Goal: Find specific page/section: Find specific page/section

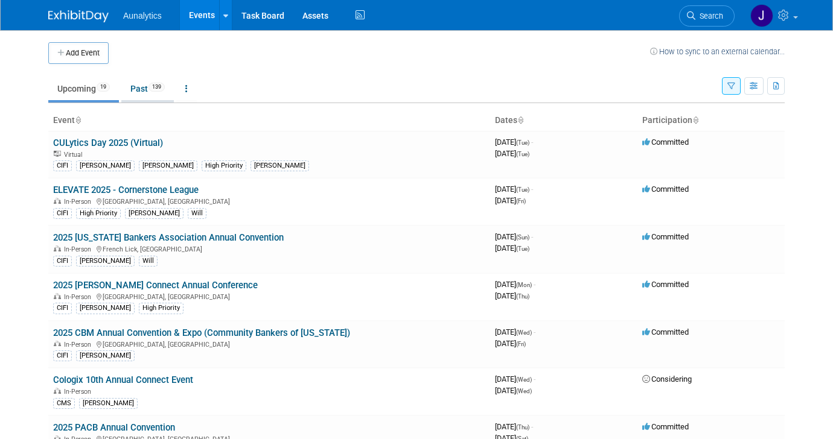
click at [154, 81] on link "Past 139" at bounding box center [147, 88] width 52 height 23
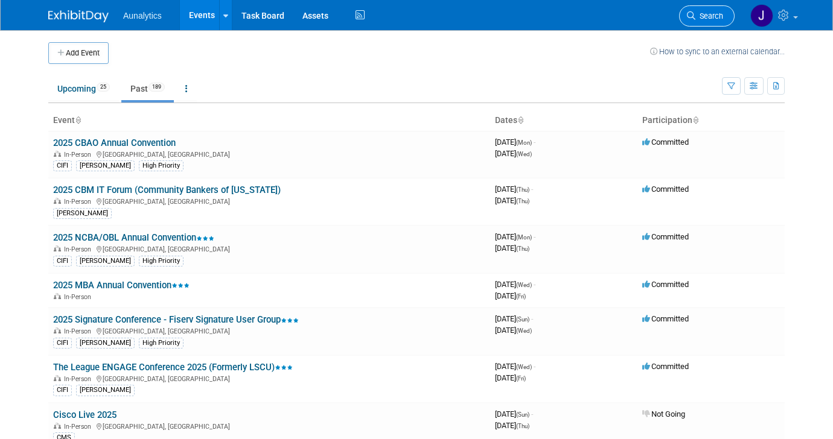
click at [709, 17] on span "Search" at bounding box center [709, 15] width 28 height 9
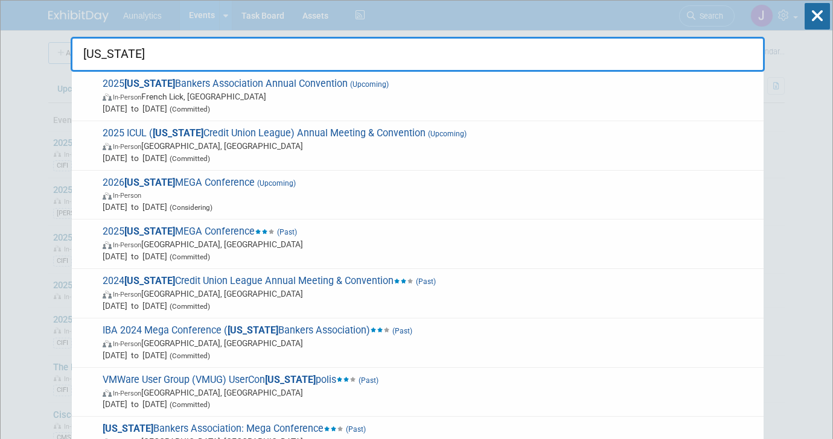
click at [242, 49] on input "indiana" at bounding box center [418, 54] width 694 height 35
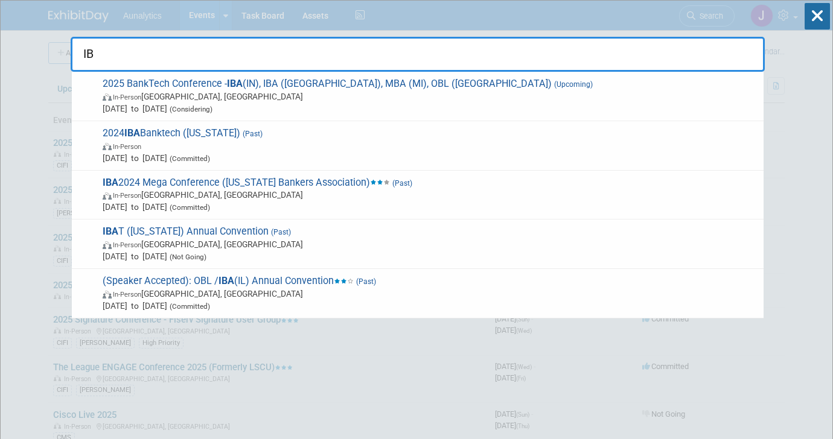
type input "I"
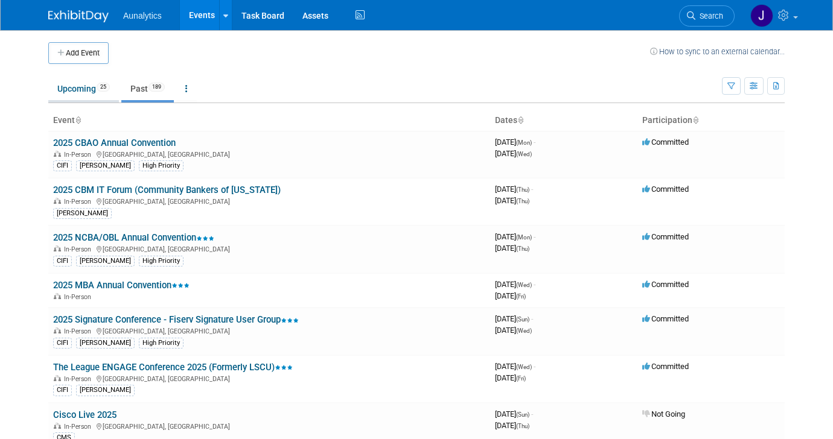
click at [90, 94] on link "Upcoming 25" at bounding box center [83, 88] width 71 height 23
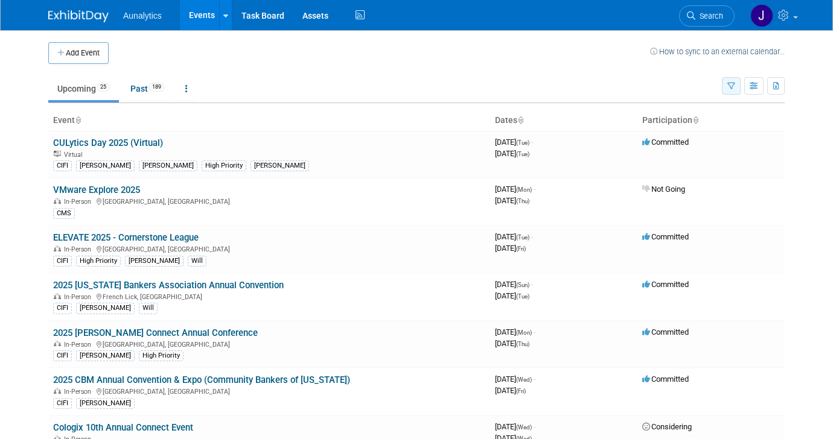
click at [733, 83] on icon "button" at bounding box center [731, 87] width 8 height 8
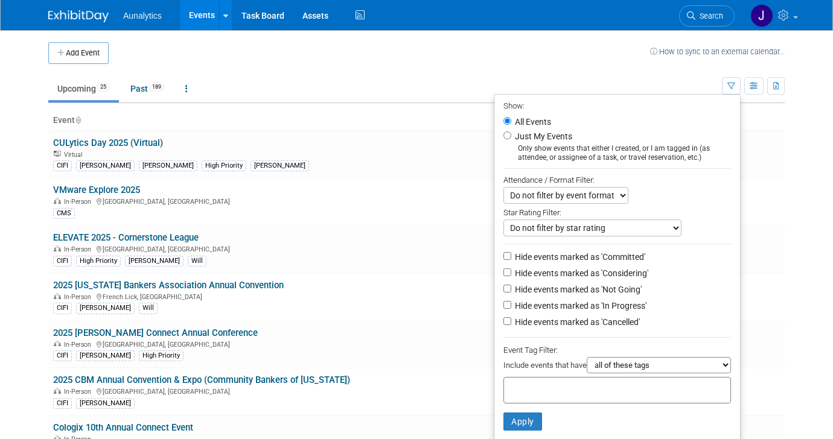
click at [675, 56] on td "How to sync to an external calendar..." at bounding box center [717, 53] width 135 height 22
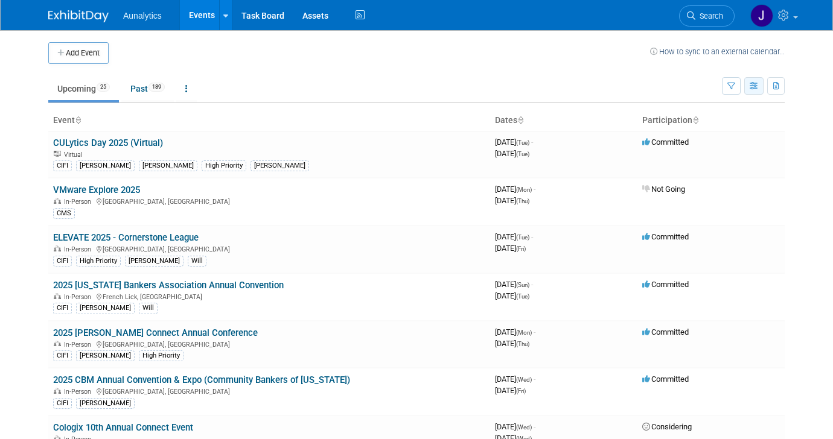
click at [754, 86] on icon "button" at bounding box center [753, 87] width 9 height 8
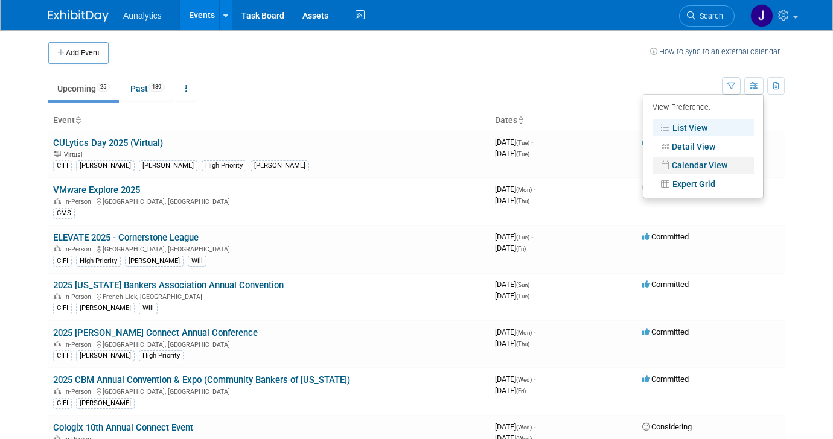
click at [700, 165] on link "Calendar View" at bounding box center [702, 165] width 101 height 17
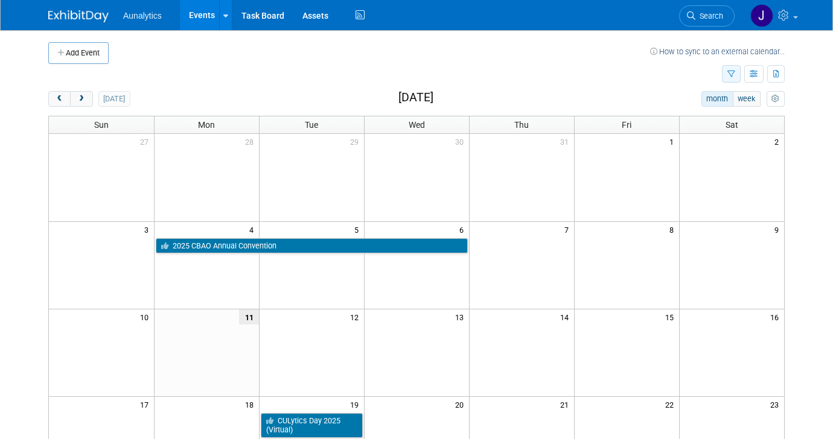
click at [732, 72] on icon "button" at bounding box center [731, 75] width 8 height 8
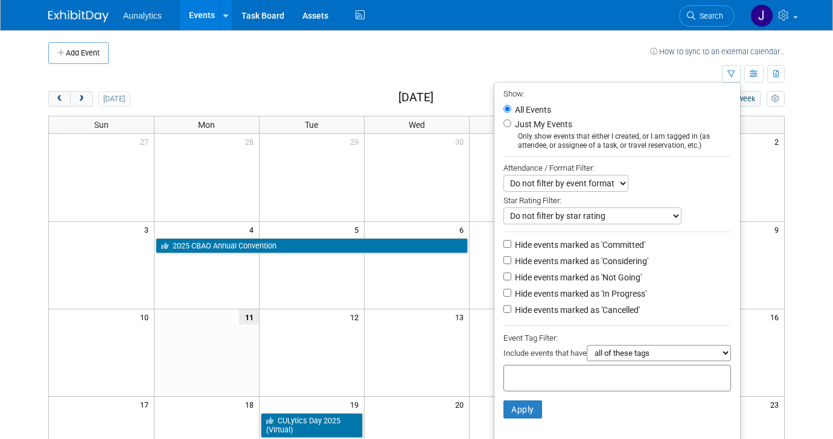
click at [607, 278] on label "Hide events marked as 'Not Going'" at bounding box center [576, 277] width 129 height 12
click at [511, 278] on input "Hide events marked as 'Not Going'" at bounding box center [507, 277] width 8 height 8
checkbox input "true"
click at [525, 406] on button "Apply" at bounding box center [522, 410] width 39 height 18
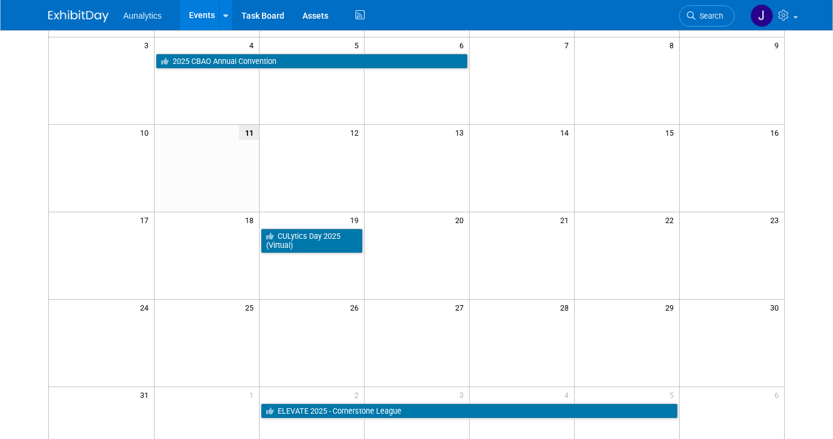
scroll to position [180, 0]
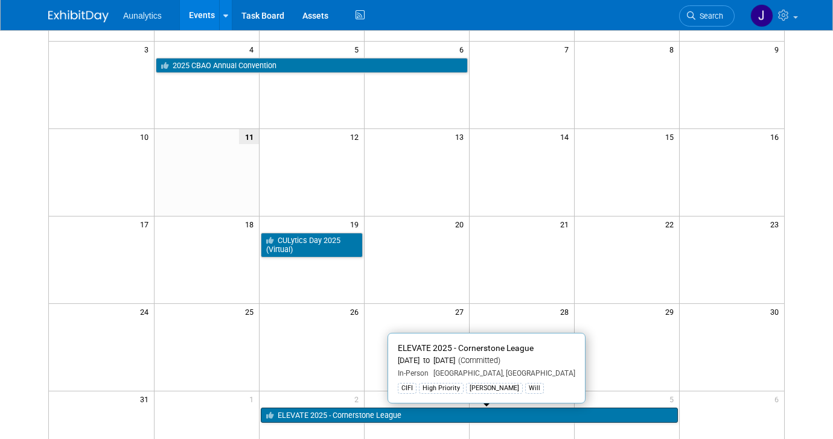
click at [344, 419] on link "ELEVATE 2025 - Cornerstone League" at bounding box center [469, 416] width 417 height 16
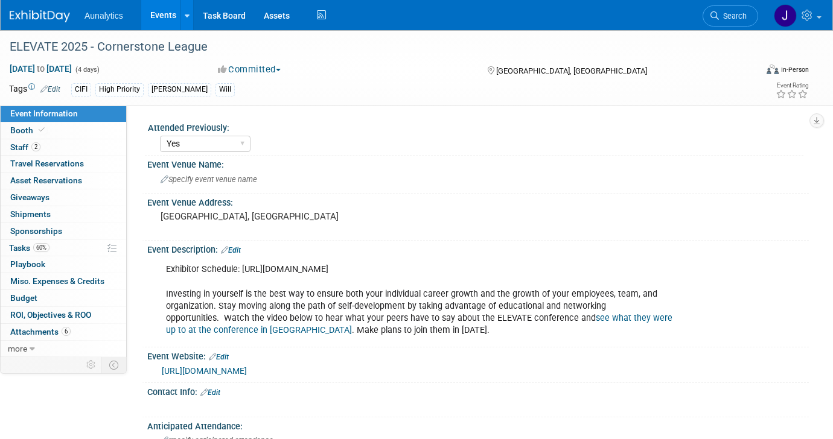
select select "Yes"
select select "Submitted"
click at [34, 243] on span "Tasks 60%" at bounding box center [29, 248] width 40 height 10
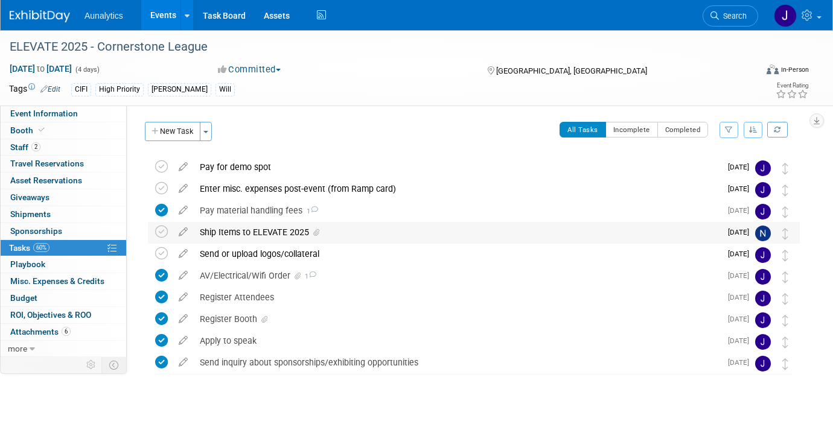
click at [254, 232] on div "Ship Items to ELEVATE 2025" at bounding box center [457, 232] width 527 height 21
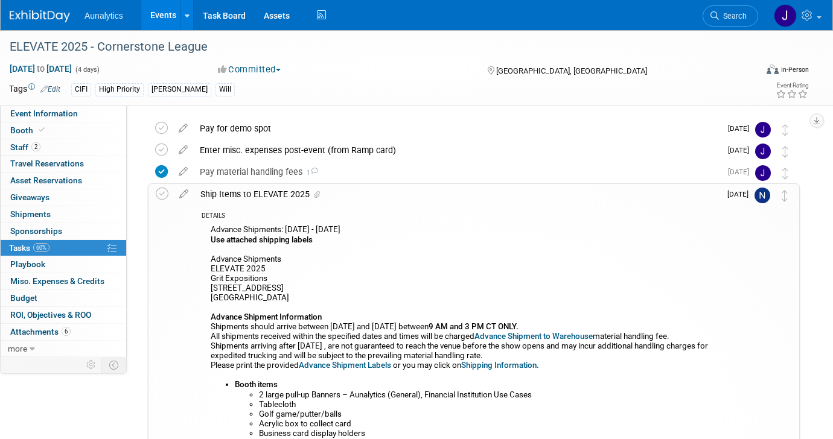
scroll to position [34, 0]
